Goal: Task Accomplishment & Management: Complete application form

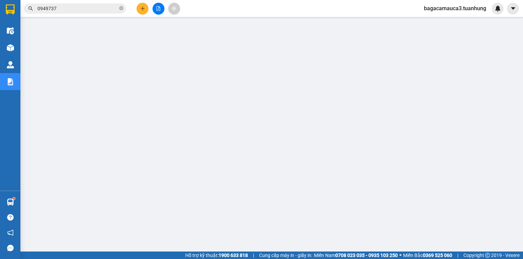
scroll to position [246, 0]
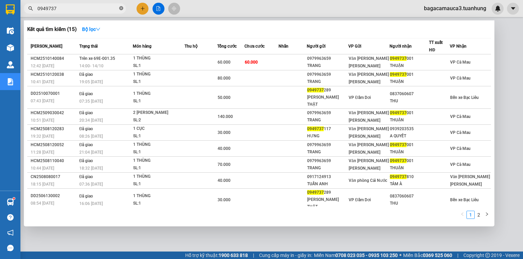
click at [120, 6] on icon "close-circle" at bounding box center [121, 8] width 4 height 4
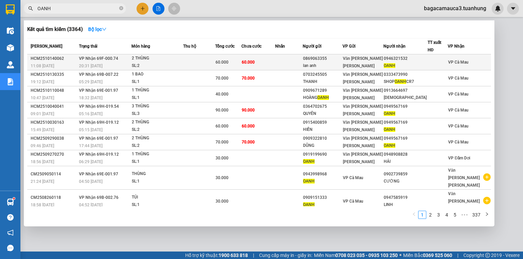
type input "OANH"
click at [474, 56] on td "VP Cà Mau" at bounding box center [468, 62] width 43 height 16
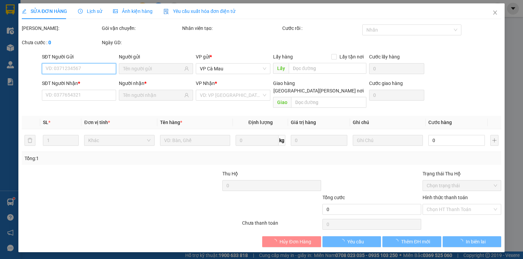
type input "0869063355"
type input "lan anh"
type input "0946321532"
type input "OANH"
type input "60.000"
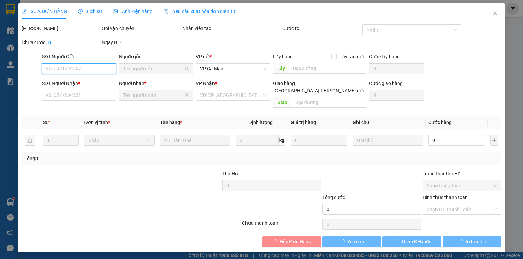
type input "60.000"
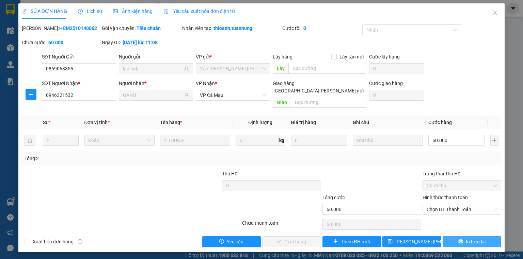
click at [472, 238] on span "In biên lai" at bounding box center [475, 241] width 20 height 7
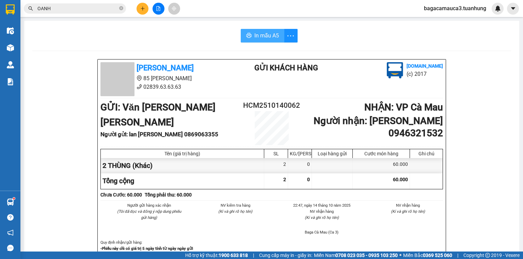
click at [266, 35] on span "In mẫu A5" at bounding box center [266, 35] width 24 height 9
click at [469, 13] on div "bagacamauca3.tuanhung" at bounding box center [460, 9] width 85 height 12
click at [460, 5] on span "bagacamauca3.tuanhung" at bounding box center [454, 8] width 73 height 9
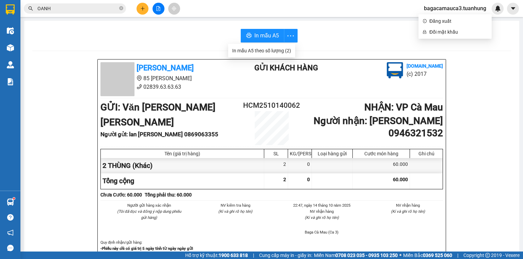
click at [456, 15] on ul "Đăng xuất Đổi mật khẩu" at bounding box center [454, 26] width 73 height 24
click at [456, 18] on span "Đăng xuất" at bounding box center [458, 20] width 58 height 7
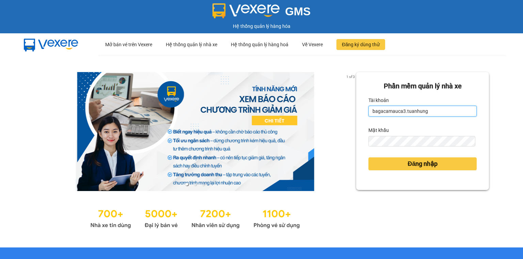
click at [424, 113] on input "bagacamauca3.tuanhung" at bounding box center [422, 111] width 108 height 11
type input "bagacamauca1.tuanhung"
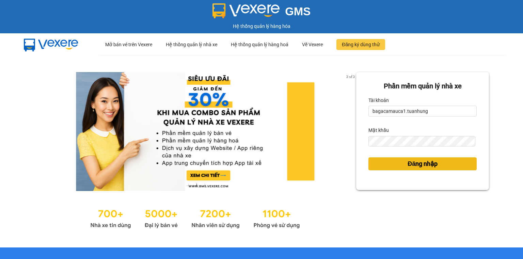
click at [434, 168] on button "Đăng nhập" at bounding box center [422, 164] width 108 height 13
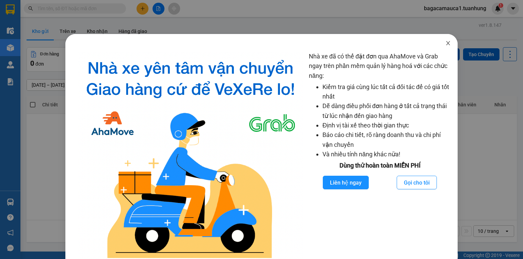
click at [449, 48] on span "Close" at bounding box center [447, 43] width 19 height 19
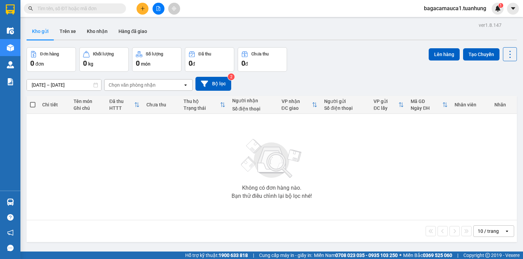
click at [102, 7] on input "text" at bounding box center [77, 8] width 80 height 7
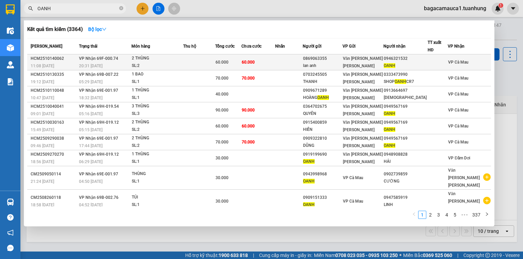
type input "OANH"
click at [383, 64] on div "Văn [PERSON_NAME] [PERSON_NAME]" at bounding box center [363, 62] width 40 height 15
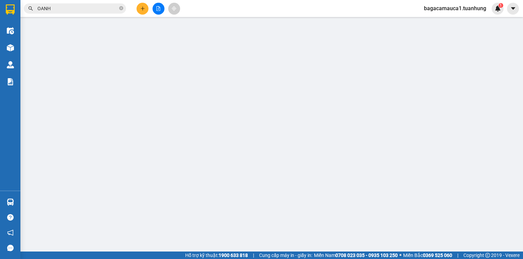
type input "0869063355"
type input "lan anh"
type input "0946321532"
type input "OANH"
type input "60.000"
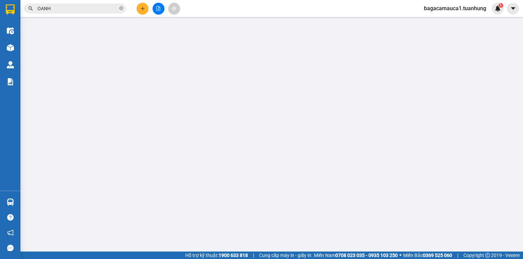
type input "60.000"
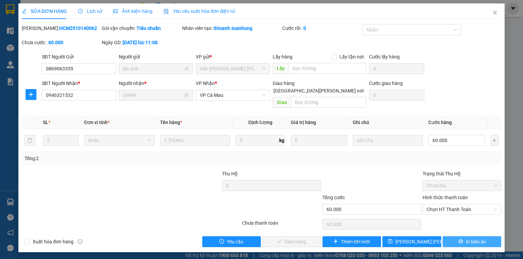
click at [462, 239] on icon "printer" at bounding box center [460, 241] width 5 height 5
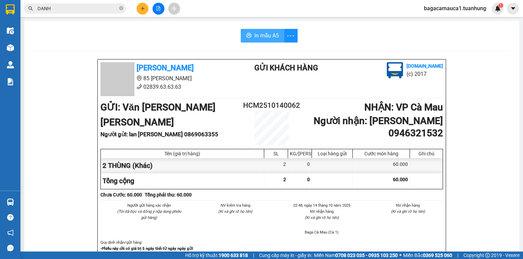
click at [257, 33] on span "In mẫu A5" at bounding box center [266, 35] width 24 height 9
